Goal: Navigation & Orientation: Find specific page/section

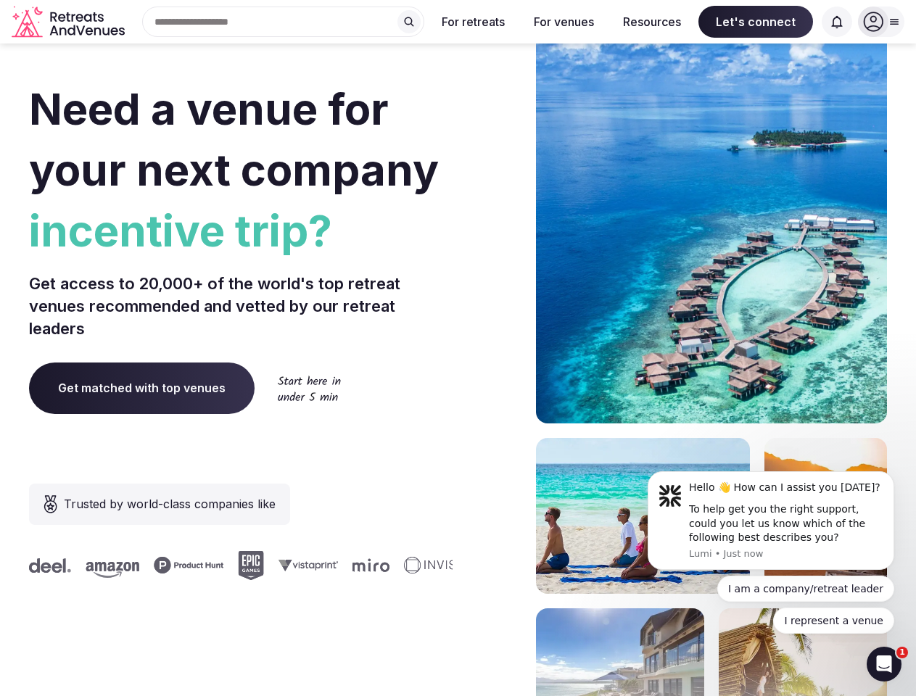
click at [458, 348] on div "Need a venue for your next company incentive trip? Get access to 20,000+ of the…" at bounding box center [458, 434] width 858 height 874
click at [284, 22] on div "Search Popular Destinations [GEOGRAPHIC_DATA], [GEOGRAPHIC_DATA] [GEOGRAPHIC_DA…" at bounding box center [278, 22] width 294 height 30
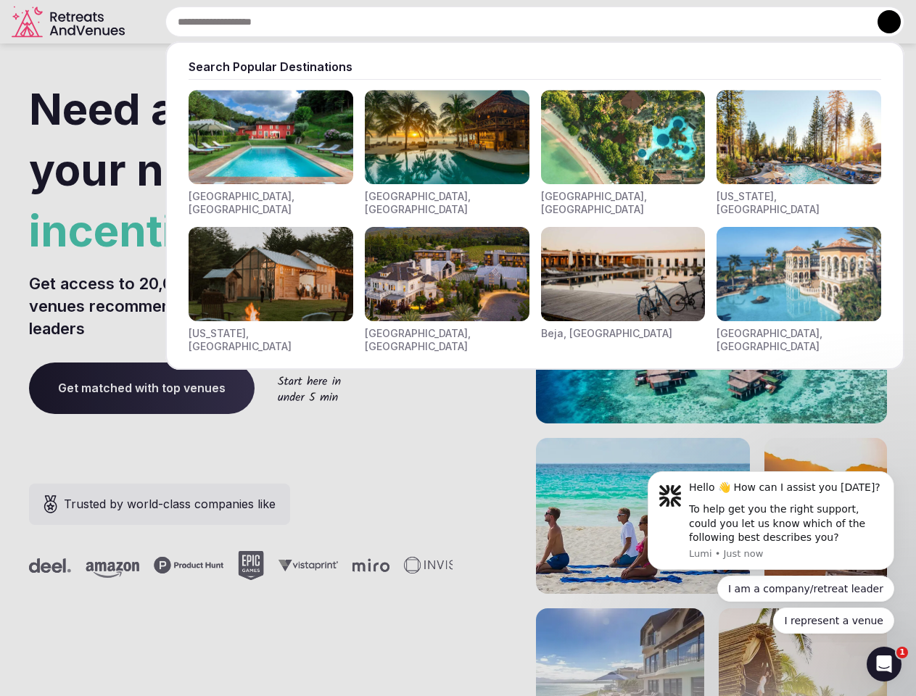
click at [409, 22] on input "text" at bounding box center [534, 22] width 739 height 30
click at [474, 22] on input "text" at bounding box center [534, 22] width 739 height 30
click at [564, 22] on input "text" at bounding box center [534, 22] width 739 height 30
click at [652, 22] on input "text" at bounding box center [534, 22] width 739 height 30
click at [756, 22] on input "text" at bounding box center [534, 22] width 739 height 30
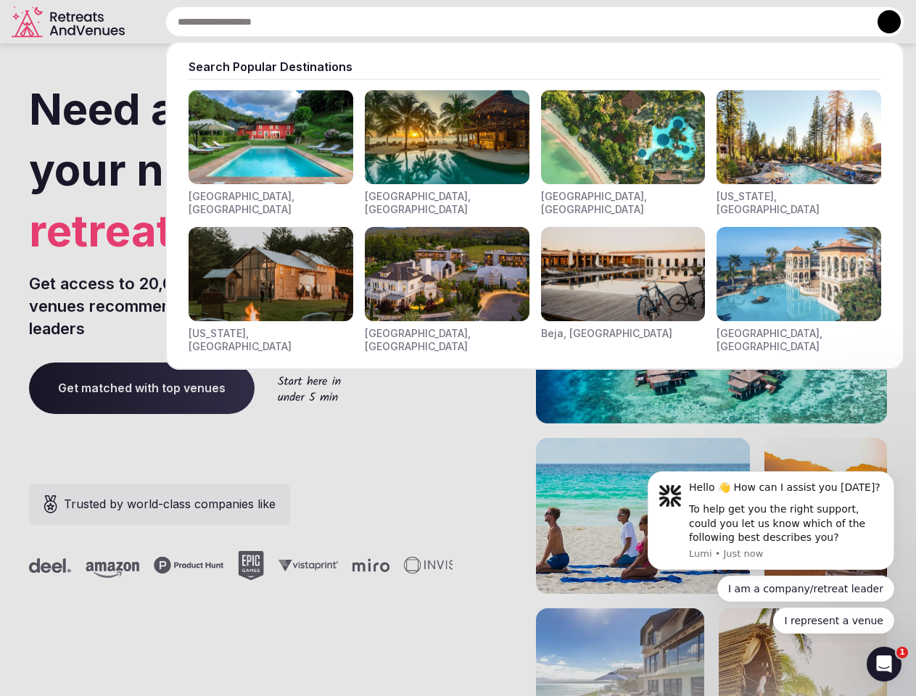
click at [837, 22] on input "text" at bounding box center [534, 22] width 739 height 30
